Goal: Information Seeking & Learning: Understand process/instructions

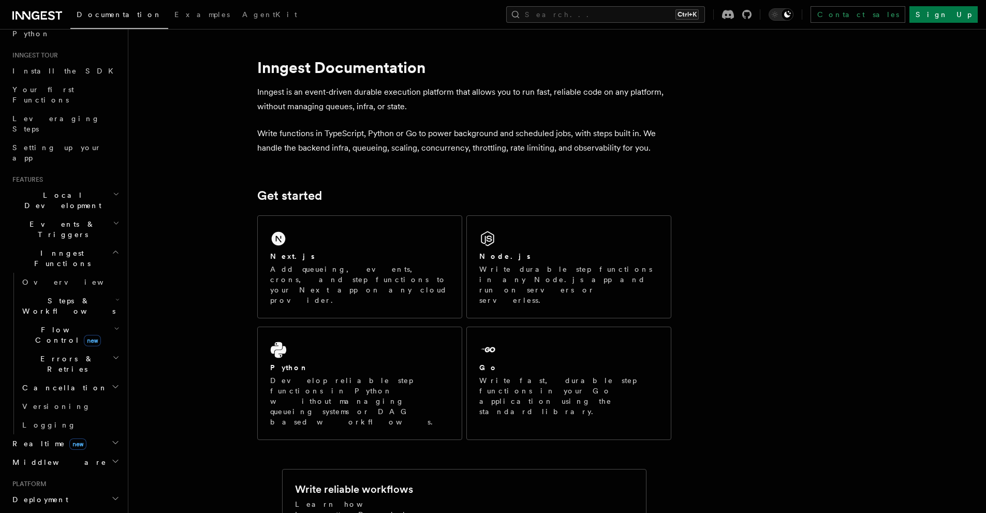
scroll to position [104, 0]
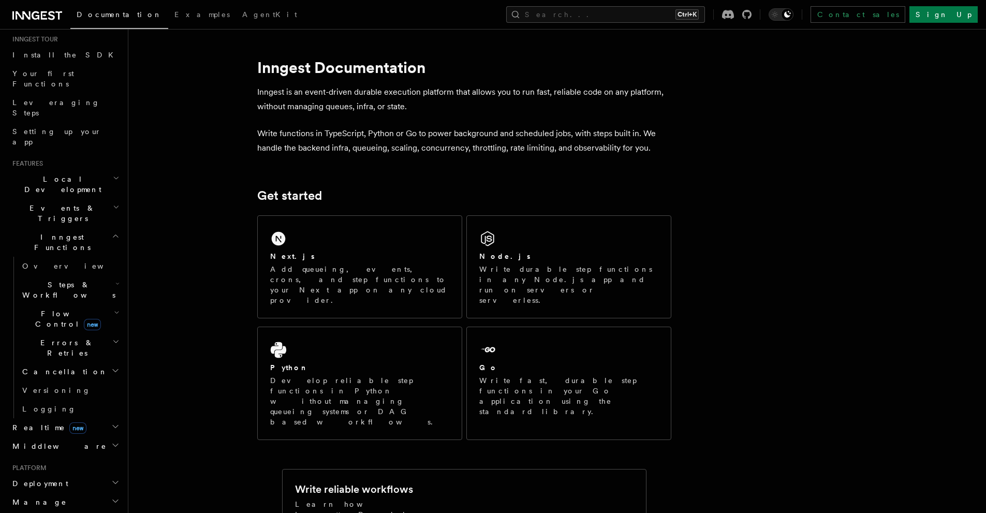
click at [93, 275] on h2 "Steps & Workflows" at bounding box center [70, 289] width 104 height 29
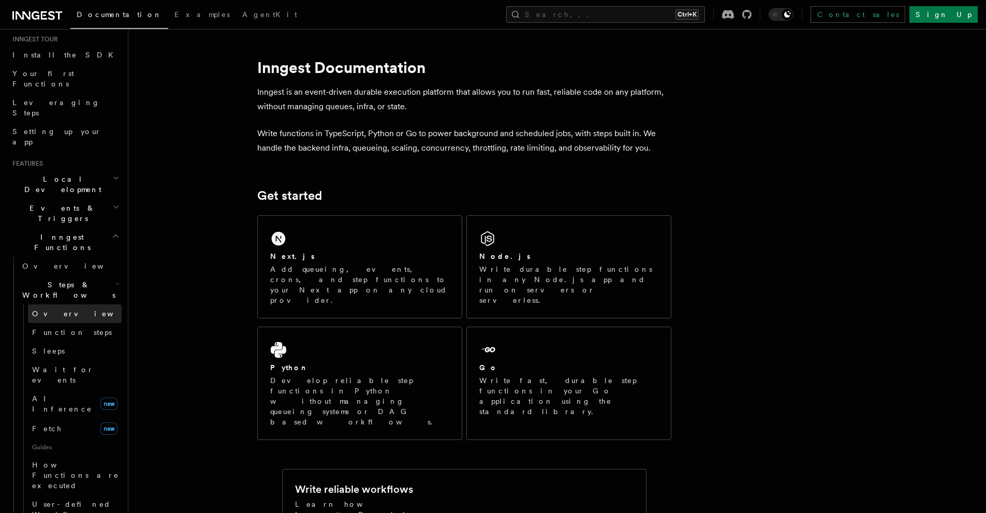
click at [81, 304] on link "Overview" at bounding box center [75, 313] width 94 height 19
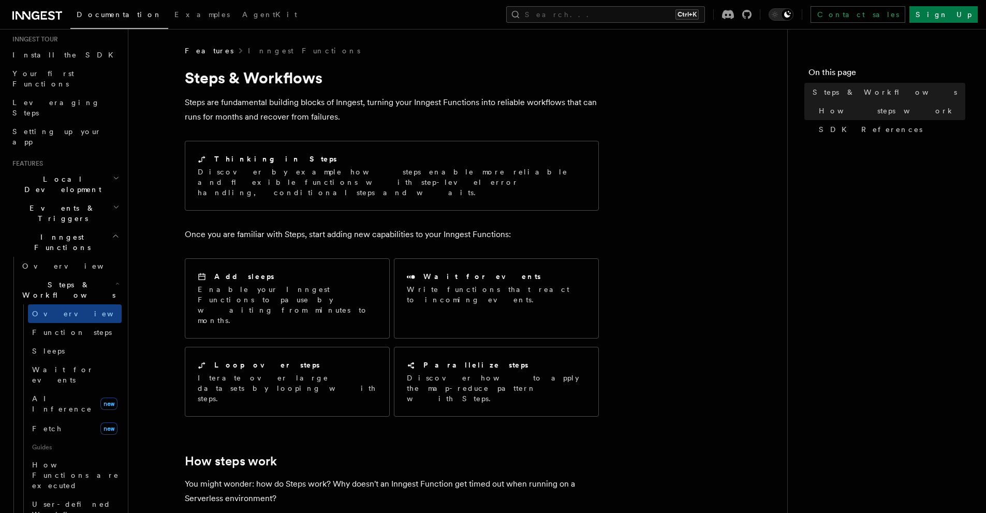
click at [95, 275] on h2 "Steps & Workflows" at bounding box center [70, 289] width 104 height 29
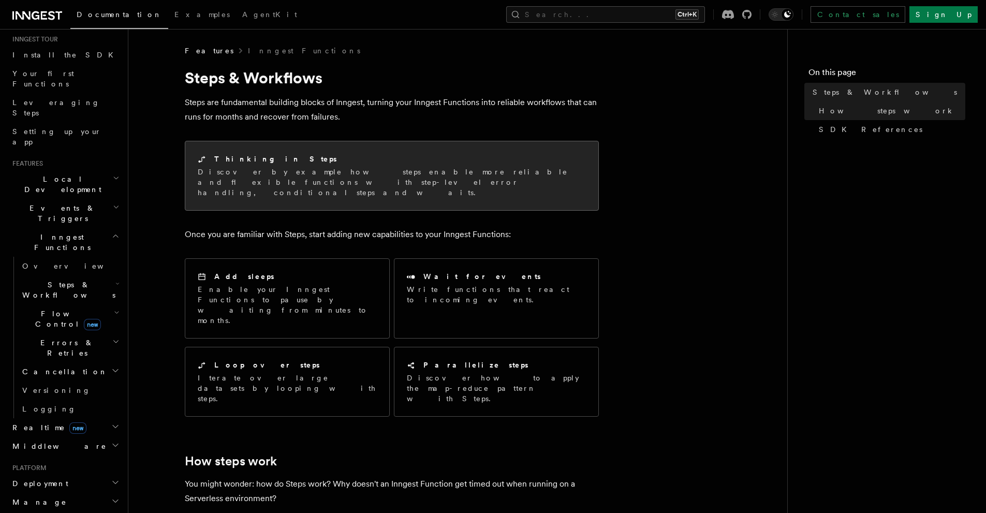
click at [309, 170] on p "Discover by example how steps enable more reliable and flexible functions with …" at bounding box center [392, 182] width 388 height 31
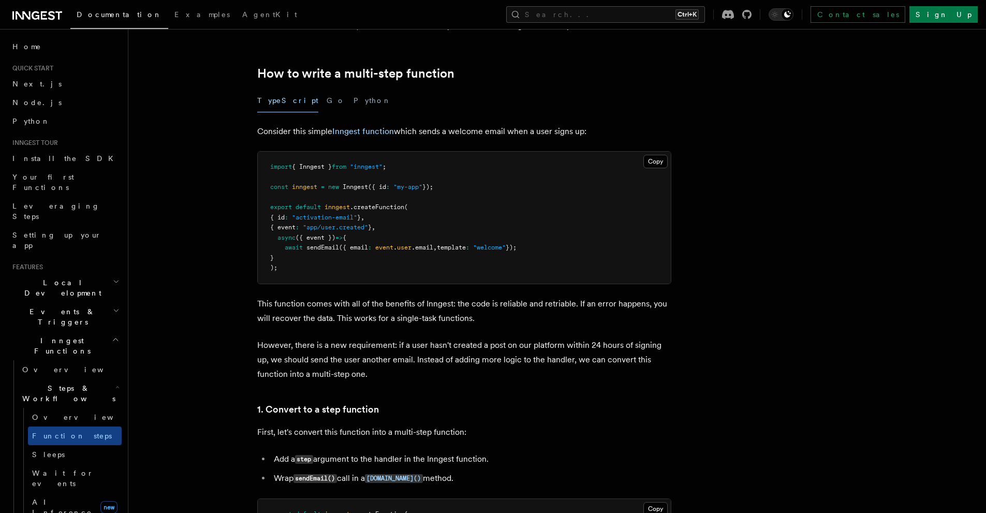
scroll to position [311, 0]
